Goal: Use online tool/utility: Utilize a website feature to perform a specific function

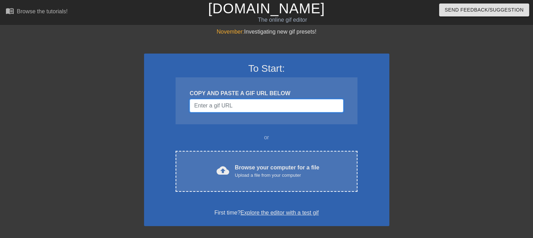
click at [245, 106] on input "Username" at bounding box center [267, 105] width 154 height 13
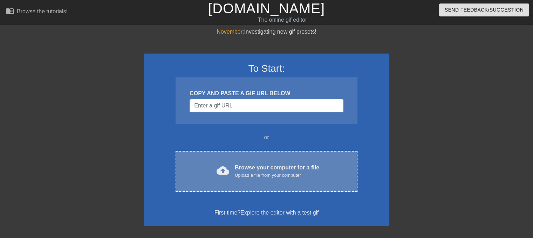
click at [257, 167] on div "Browse your computer for a file Upload a file from your computer" at bounding box center [277, 171] width 84 height 15
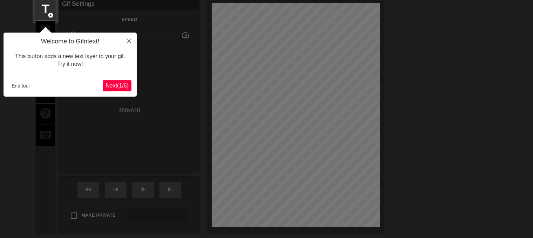
scroll to position [28, 0]
click at [107, 87] on span "Next ( 1 / 6 )" at bounding box center [117, 86] width 23 height 6
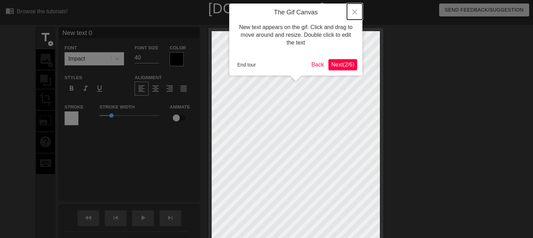
click at [357, 9] on icon "Close" at bounding box center [354, 11] width 5 height 5
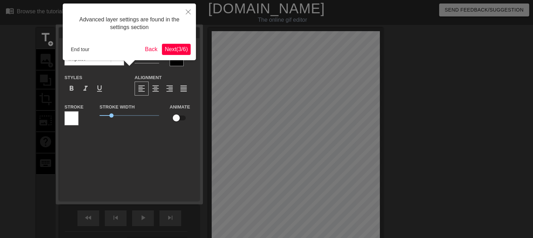
scroll to position [17, 0]
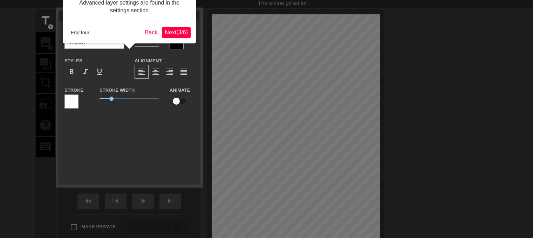
click at [176, 34] on span "Next ( 3 / 6 )" at bounding box center [176, 32] width 23 height 6
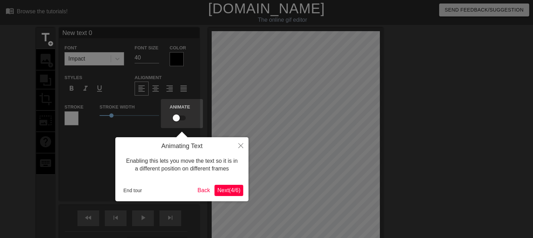
click at [231, 188] on span "Next ( 4 / 6 )" at bounding box center [228, 191] width 23 height 6
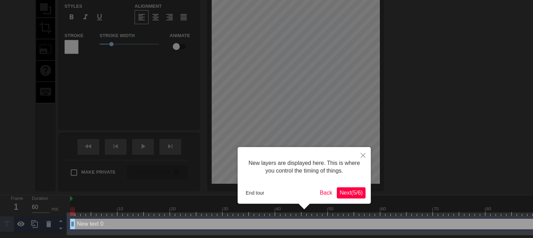
click at [359, 193] on span "Next ( 5 / 6 )" at bounding box center [351, 193] width 23 height 6
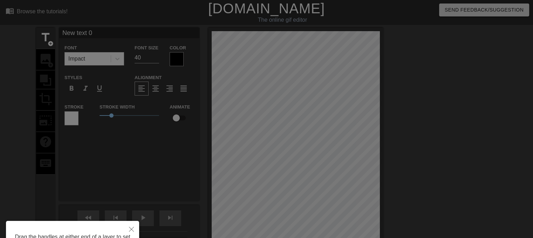
click at [309, 143] on div at bounding box center [266, 153] width 533 height 307
click at [282, 144] on div at bounding box center [266, 153] width 533 height 307
click at [286, 142] on div at bounding box center [266, 153] width 533 height 307
click at [285, 142] on div at bounding box center [266, 153] width 533 height 307
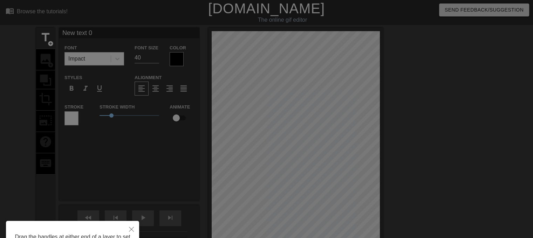
click at [299, 144] on div at bounding box center [266, 153] width 533 height 307
click at [106, 55] on div at bounding box center [266, 153] width 533 height 307
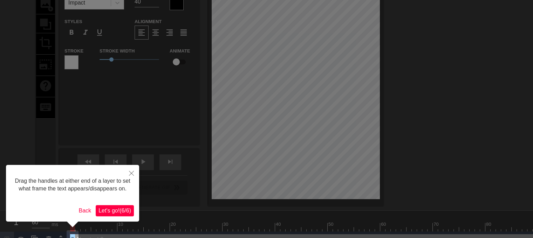
scroll to position [69, 0]
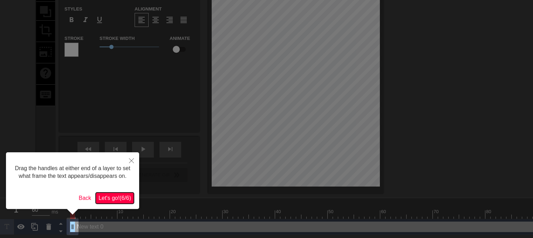
click at [110, 199] on span "Let's go! ( 6 / 6 )" at bounding box center [115, 198] width 33 height 6
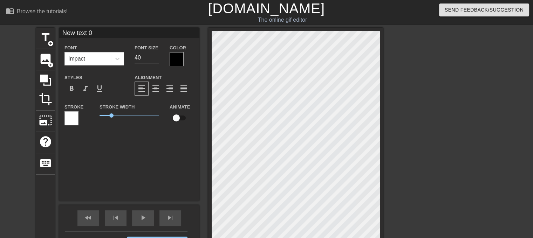
scroll to position [1, 1]
click at [142, 54] on input "40" at bounding box center [147, 57] width 25 height 11
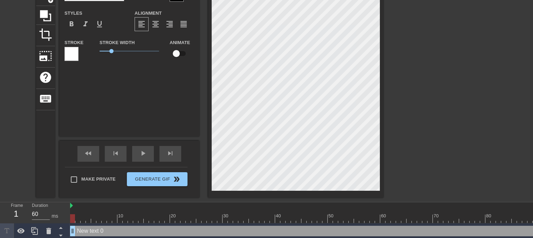
scroll to position [67, 0]
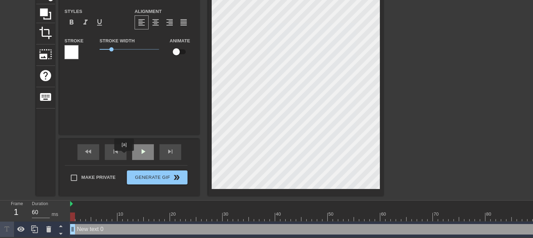
click at [135, 148] on div "play_arrow" at bounding box center [143, 152] width 22 height 16
type input "30"
